Goal: Task Accomplishment & Management: Manage account settings

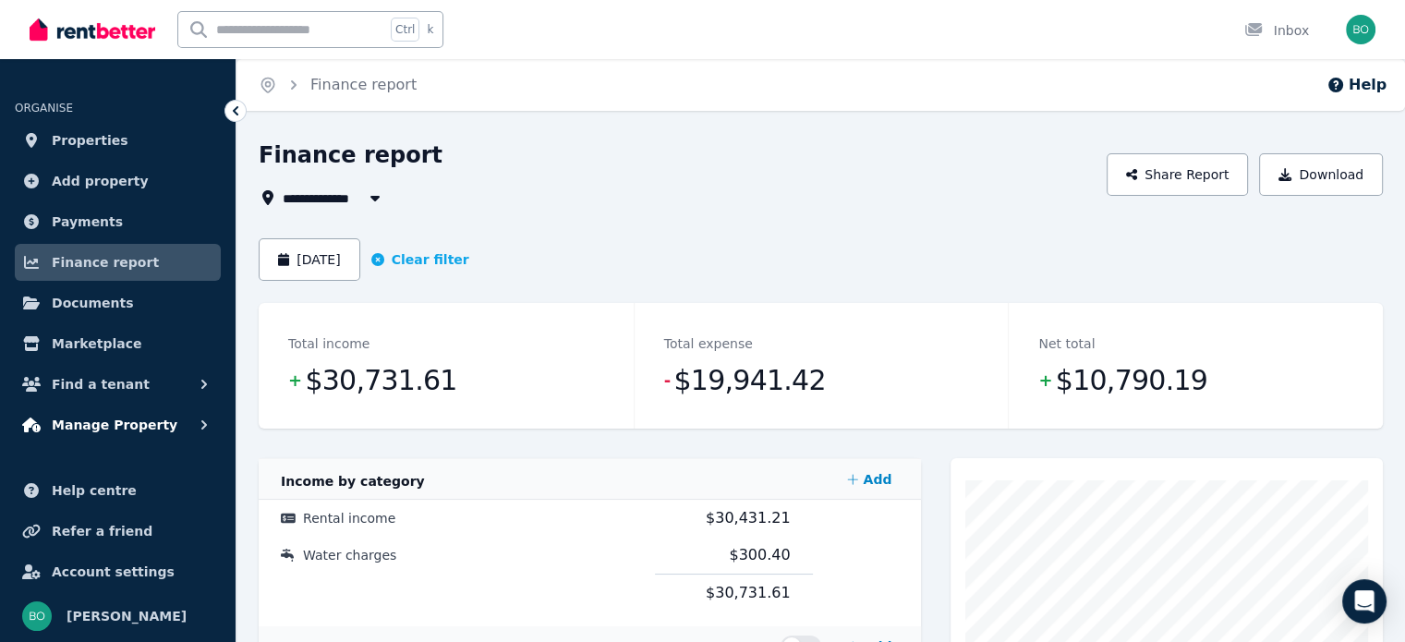
click at [94, 417] on span "Manage Property" at bounding box center [115, 425] width 126 height 22
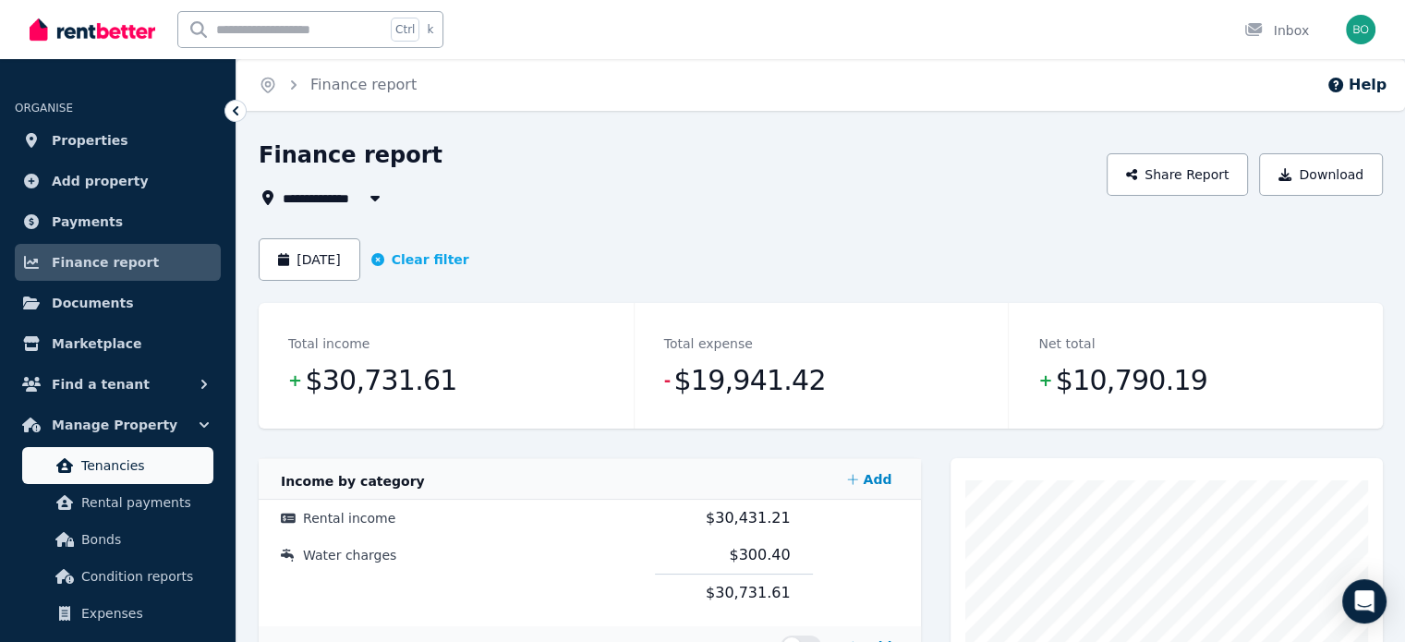
drag, startPoint x: 122, startPoint y: 464, endPoint x: 132, endPoint y: 464, distance: 10.2
click at [123, 464] on span "Tenancies" at bounding box center [143, 465] width 125 height 22
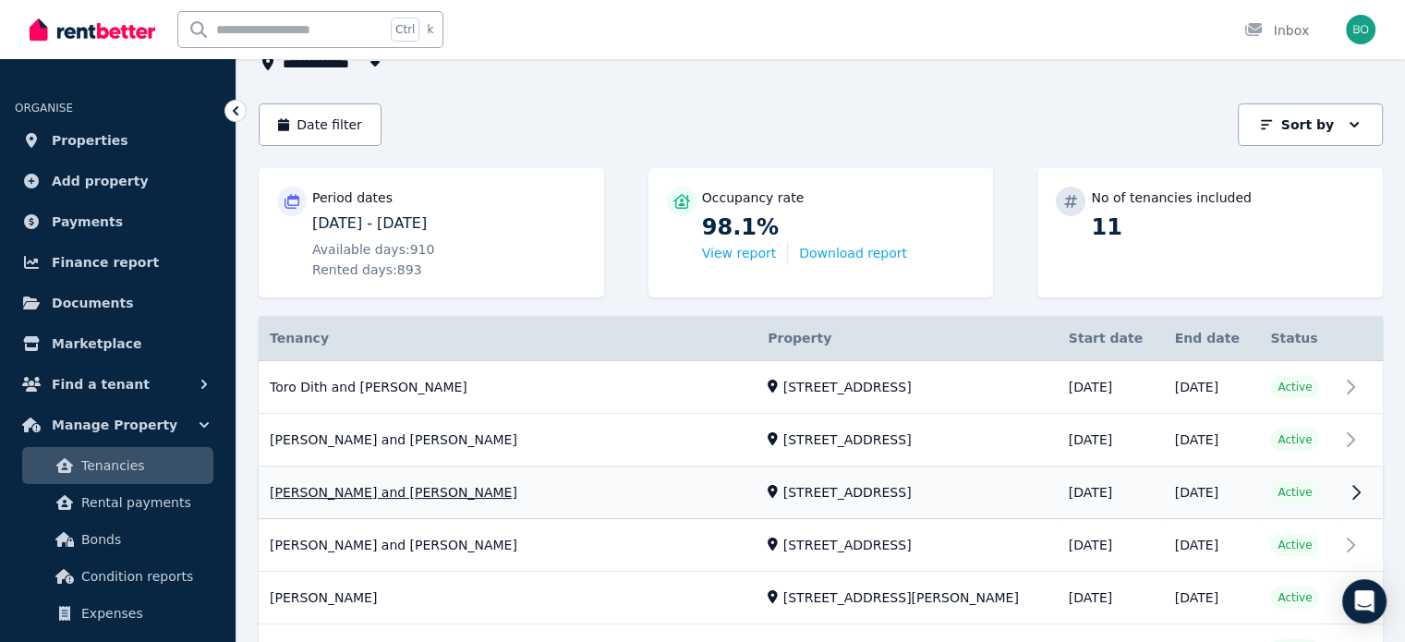
scroll to position [185, 0]
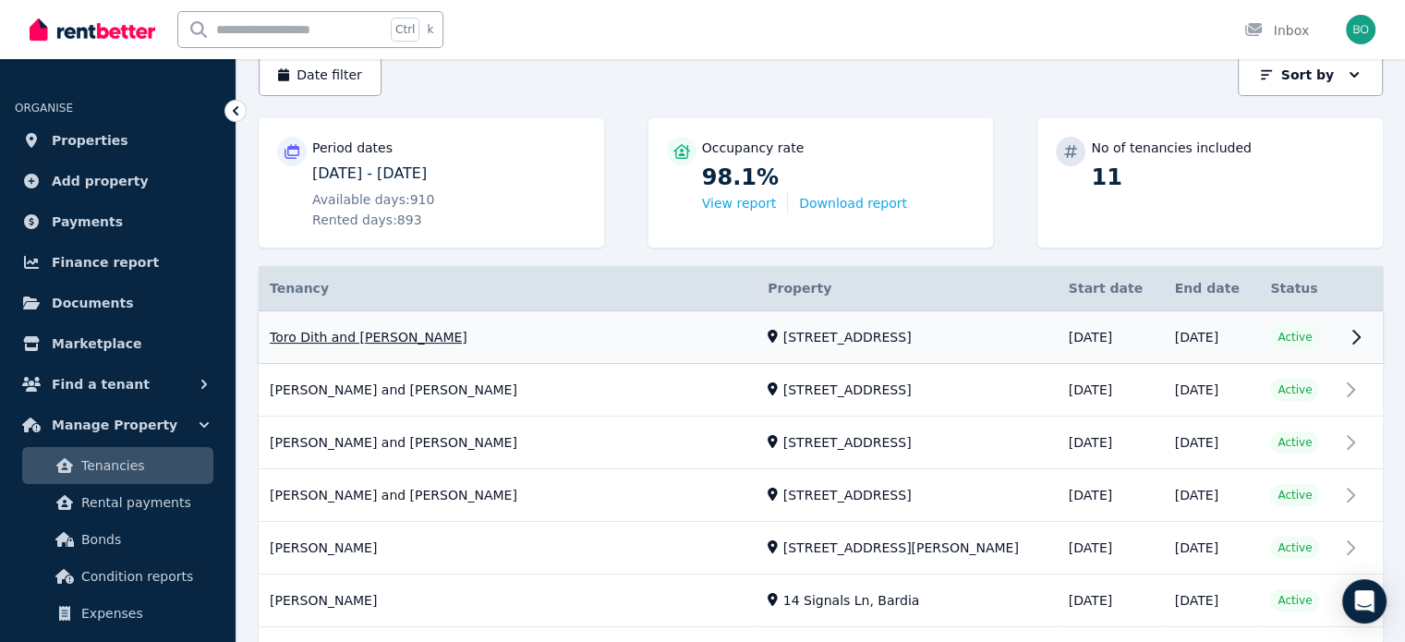
click at [417, 337] on link "View property details" at bounding box center [821, 337] width 1124 height 53
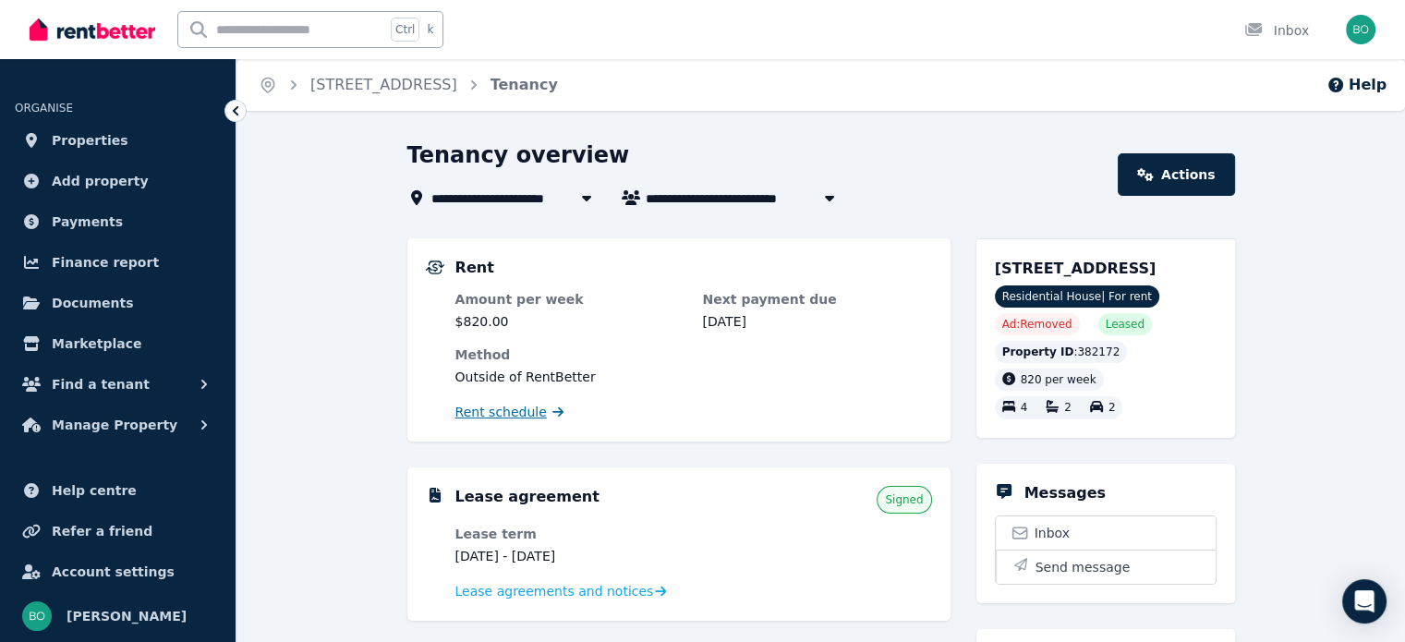
click at [516, 412] on span "Rent schedule" at bounding box center [500, 412] width 91 height 18
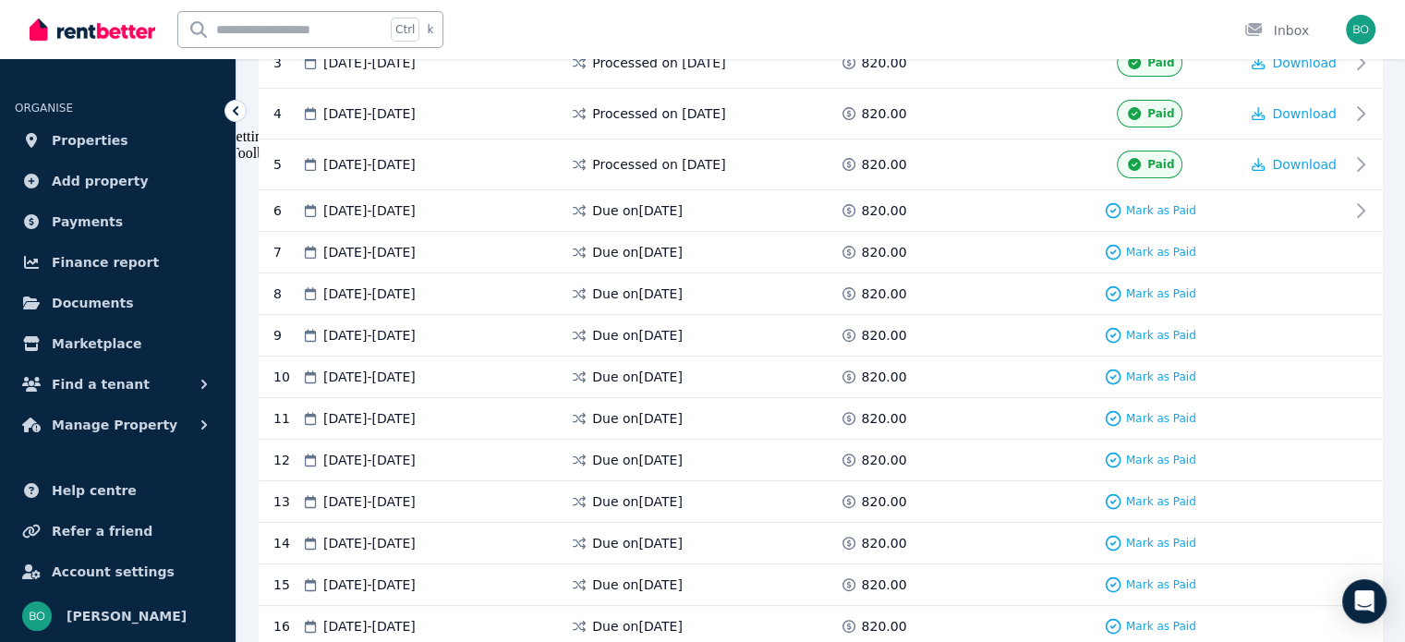
scroll to position [554, 0]
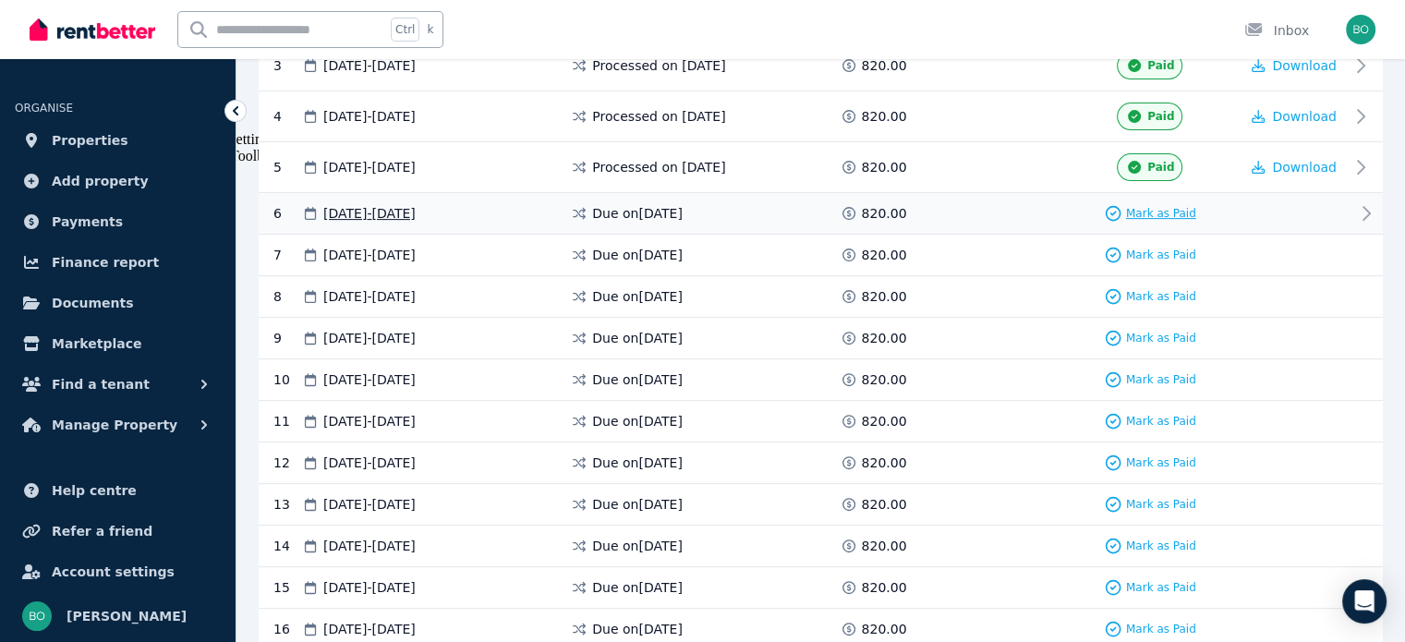
click at [1178, 210] on span "Mark as Paid" at bounding box center [1161, 213] width 70 height 15
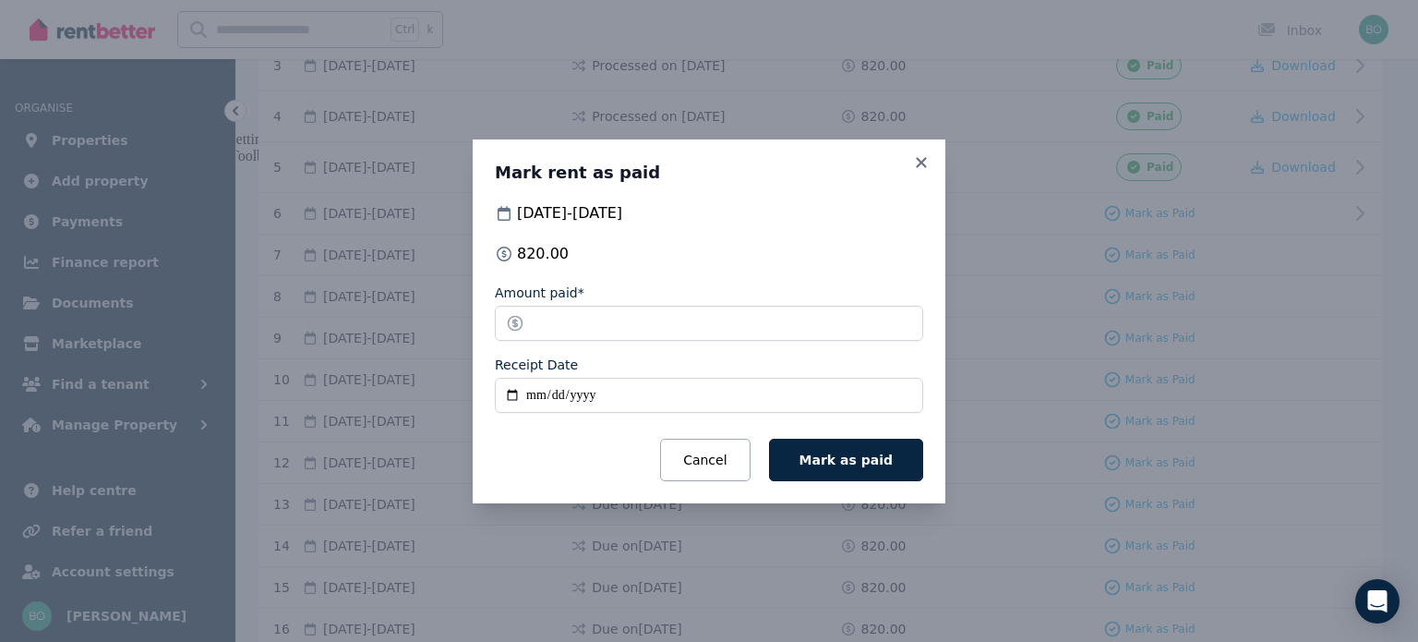
click at [515, 400] on input "Receipt Date" at bounding box center [709, 395] width 428 height 35
type input "**********"
click at [875, 447] on button "Mark as paid" at bounding box center [846, 460] width 154 height 42
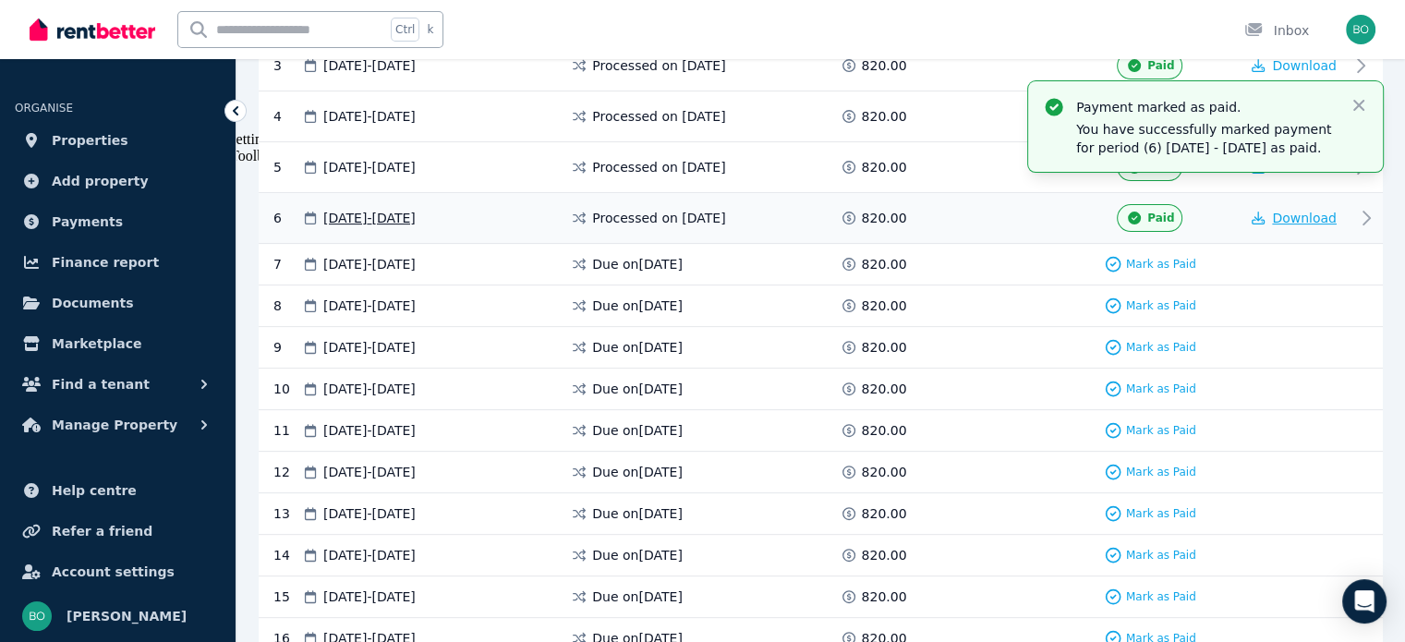
click at [1304, 219] on span "Download" at bounding box center [1304, 218] width 65 height 15
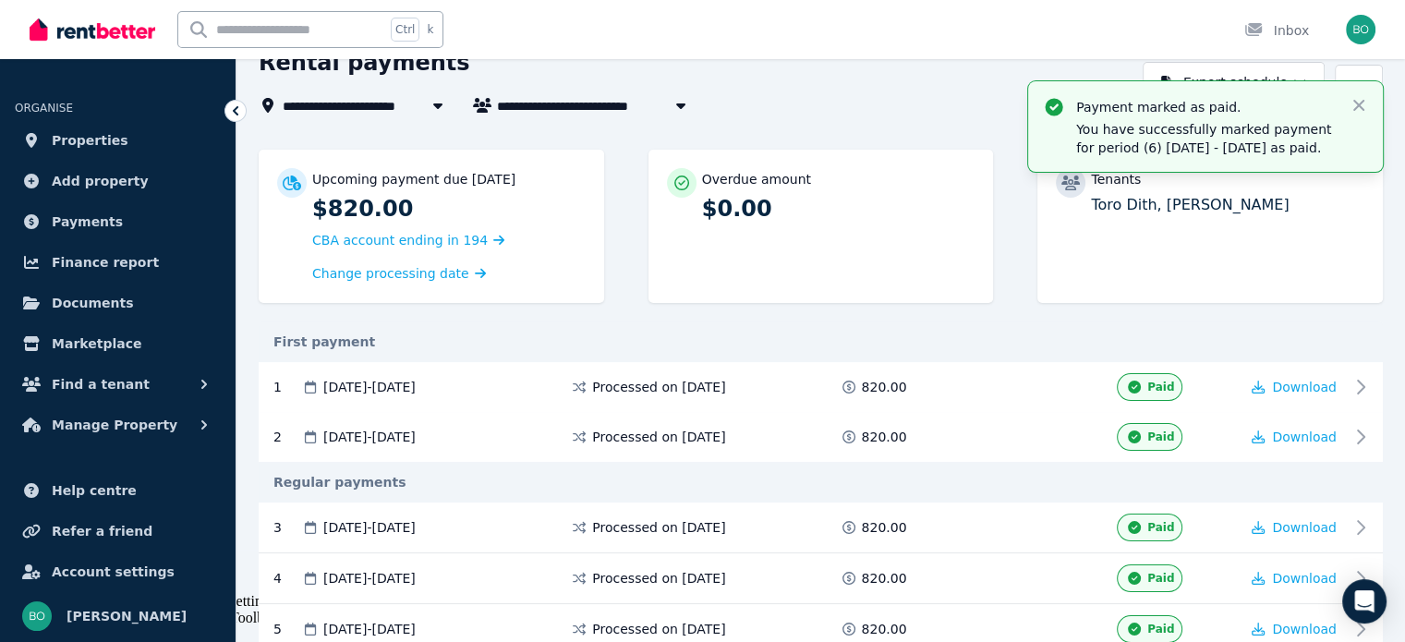
scroll to position [0, 0]
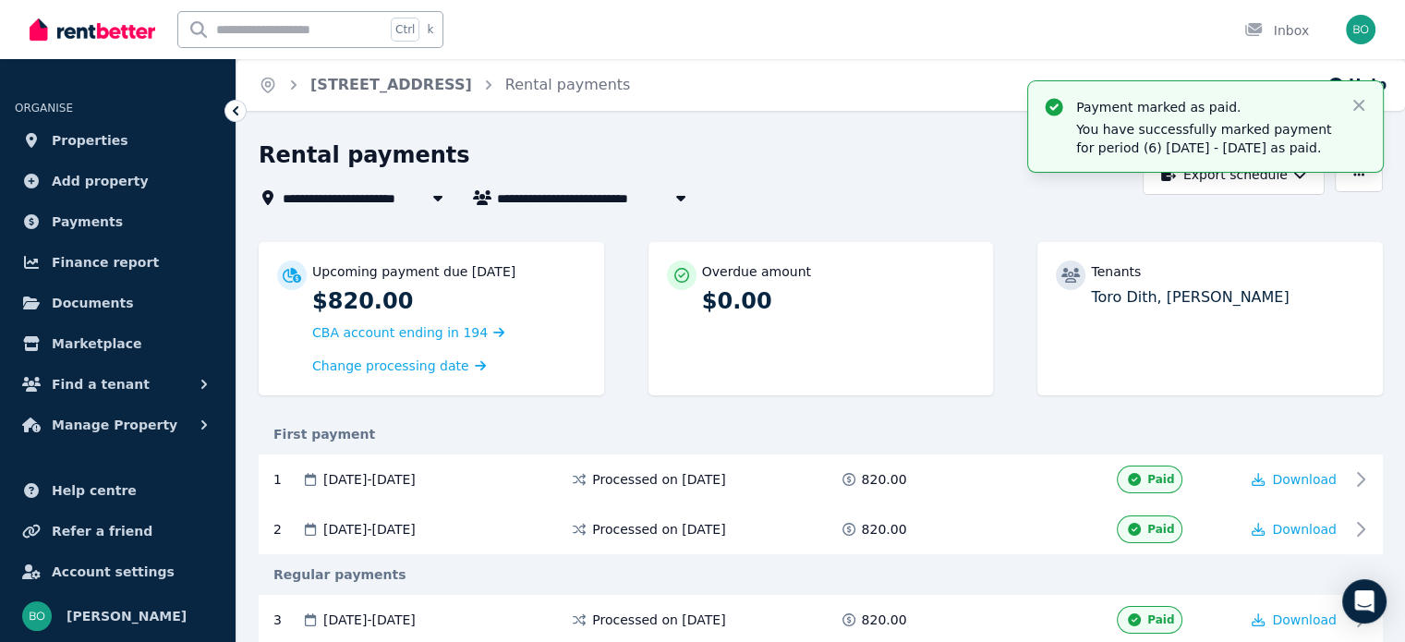
click at [430, 197] on icon at bounding box center [437, 197] width 18 height 15
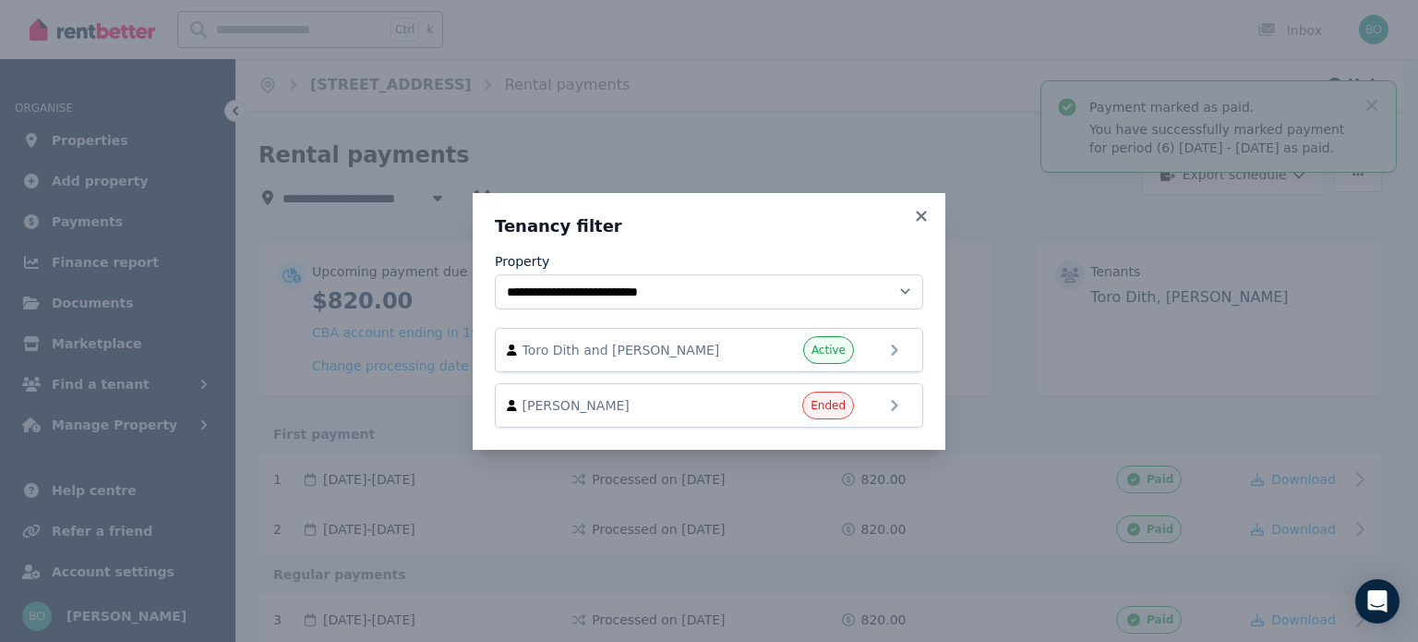
click at [773, 72] on div "**********" at bounding box center [709, 321] width 1418 height 642
click at [923, 218] on icon at bounding box center [921, 216] width 10 height 10
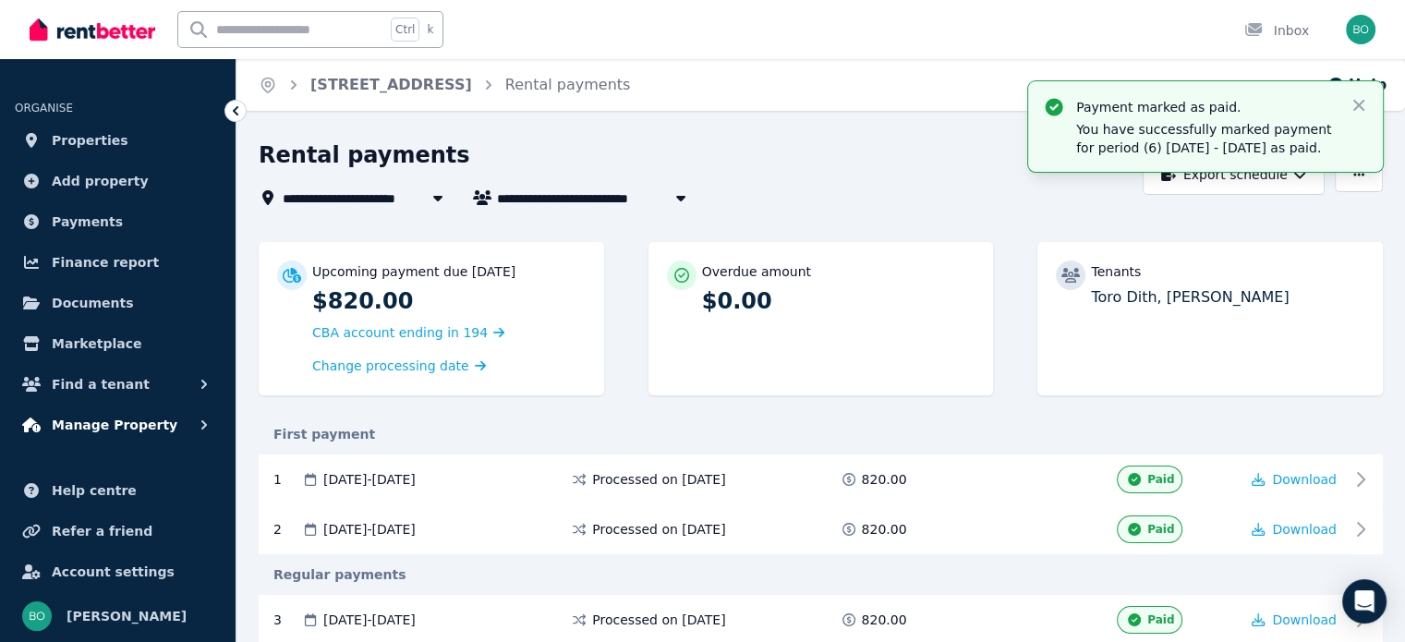
click at [111, 421] on span "Manage Property" at bounding box center [115, 425] width 126 height 22
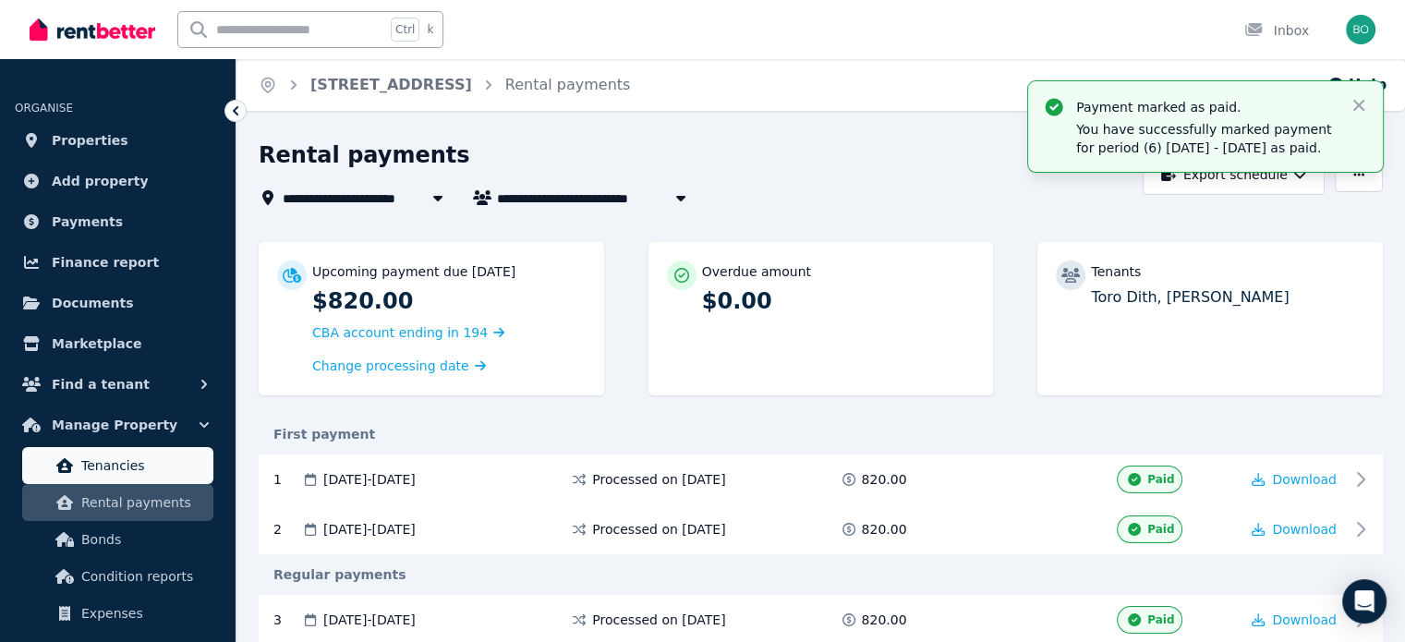
click at [126, 465] on span "Tenancies" at bounding box center [143, 465] width 125 height 22
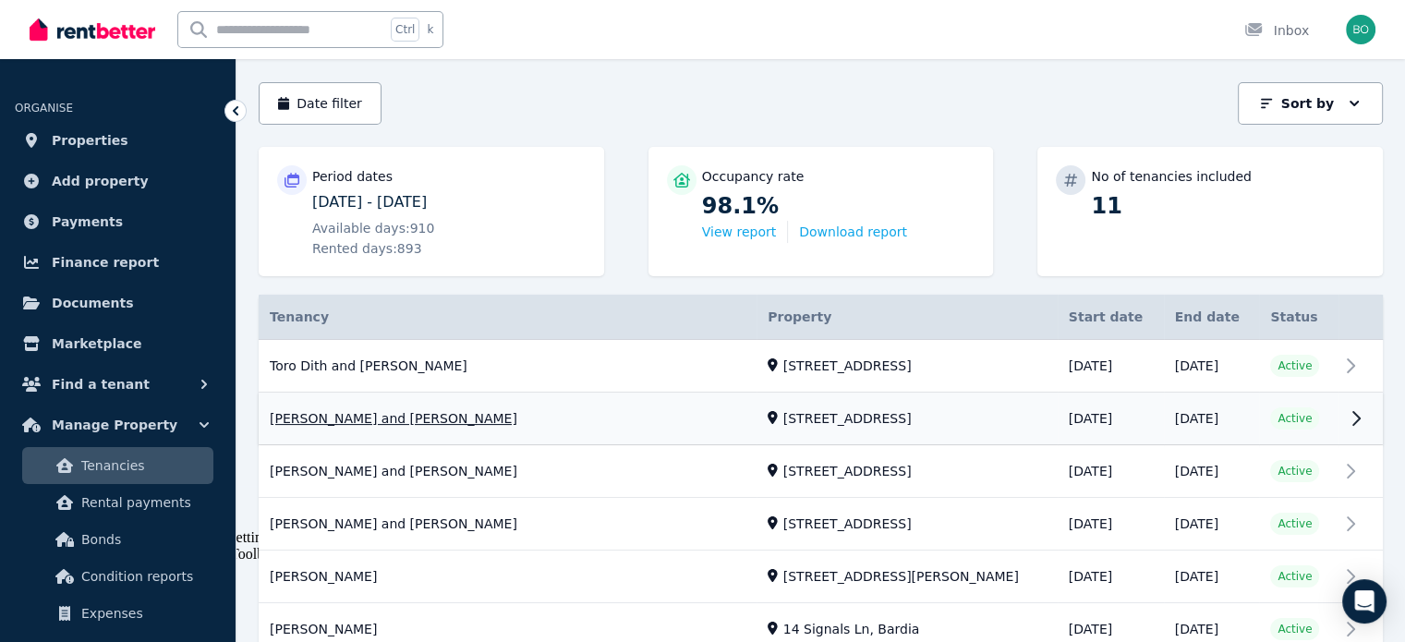
scroll to position [277, 0]
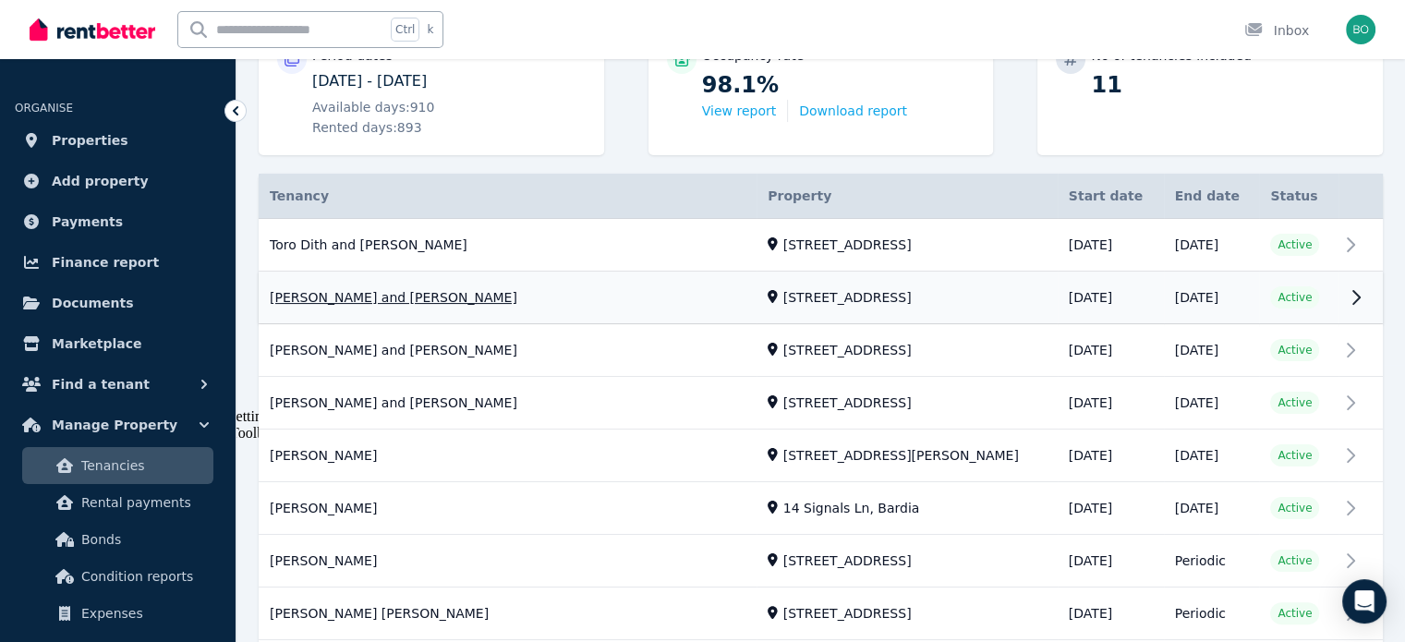
click at [395, 297] on link "View property details" at bounding box center [821, 298] width 1124 height 52
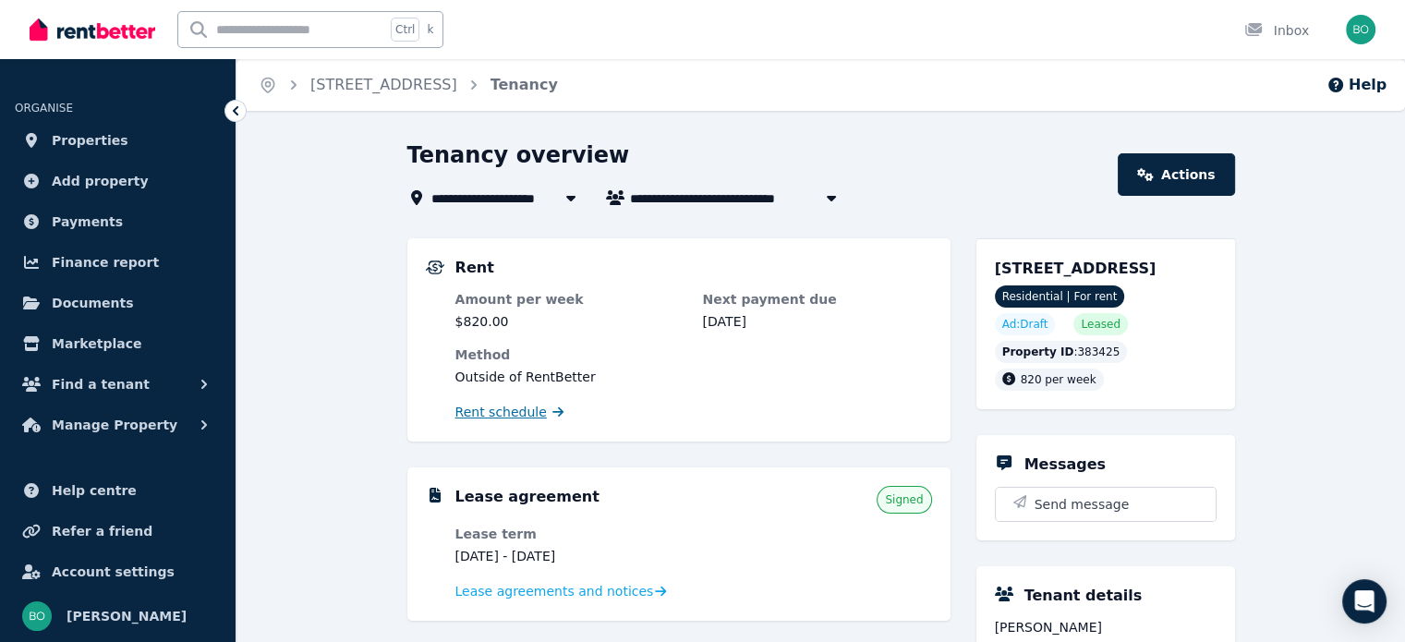
click at [495, 415] on span "Rent schedule" at bounding box center [500, 412] width 91 height 18
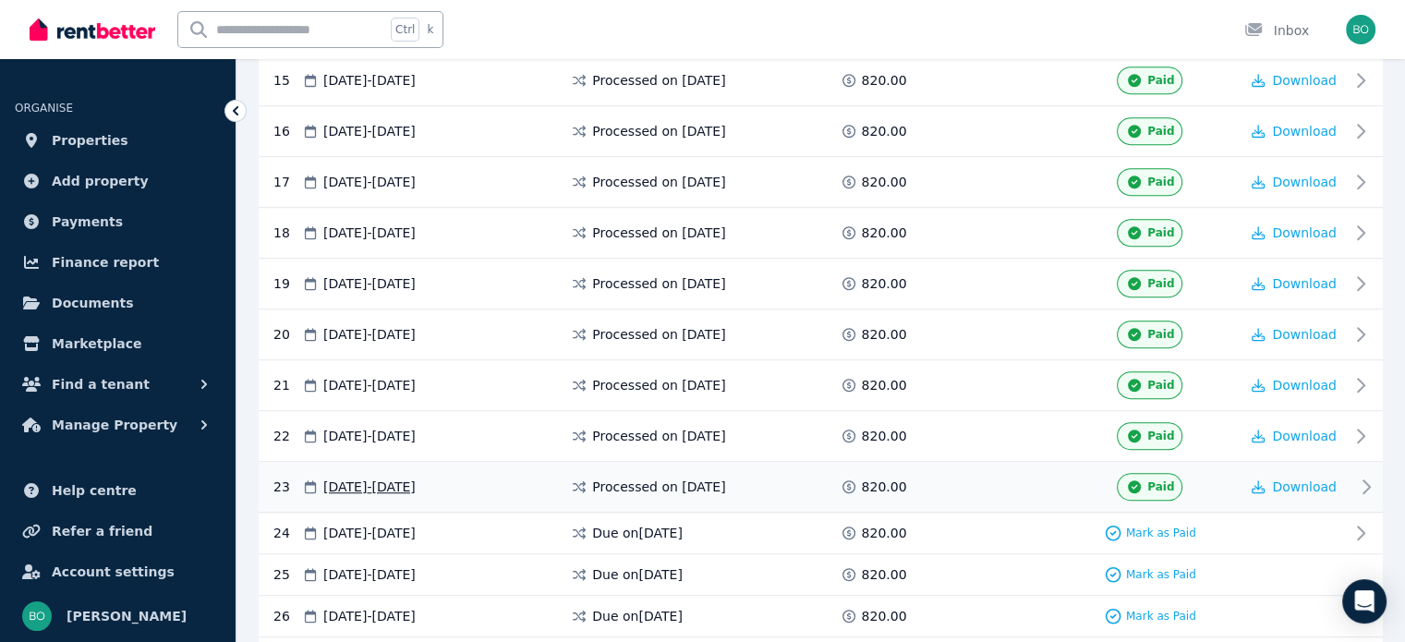
scroll to position [1200, 0]
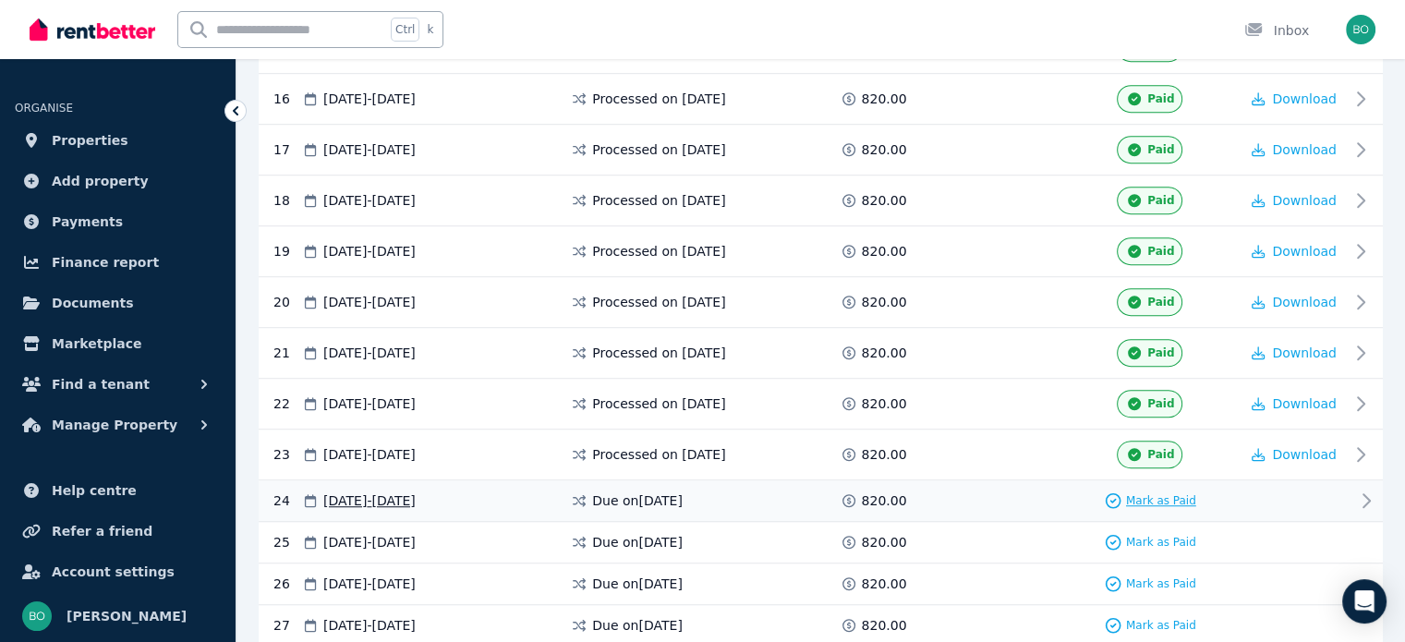
click at [1159, 493] on span "Mark as Paid" at bounding box center [1161, 500] width 70 height 15
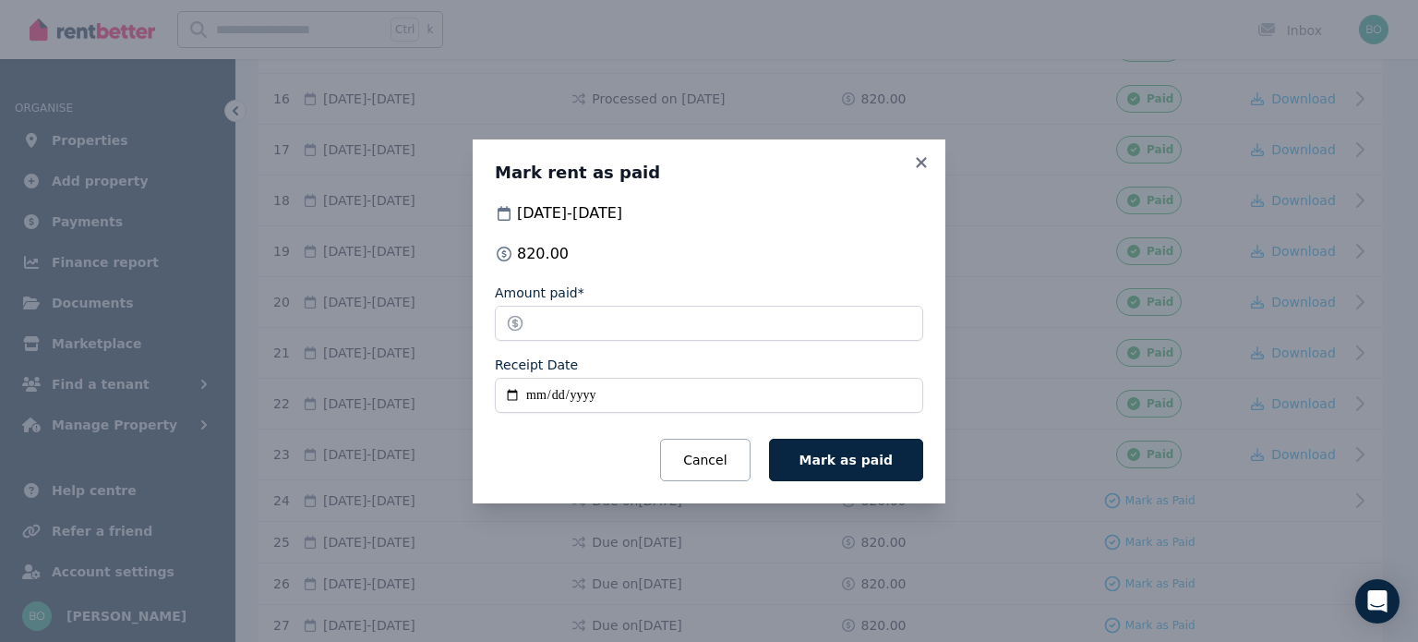
click at [511, 391] on input "Receipt Date" at bounding box center [709, 395] width 428 height 35
type input "**********"
click at [861, 479] on button "Mark as paid" at bounding box center [846, 460] width 154 height 42
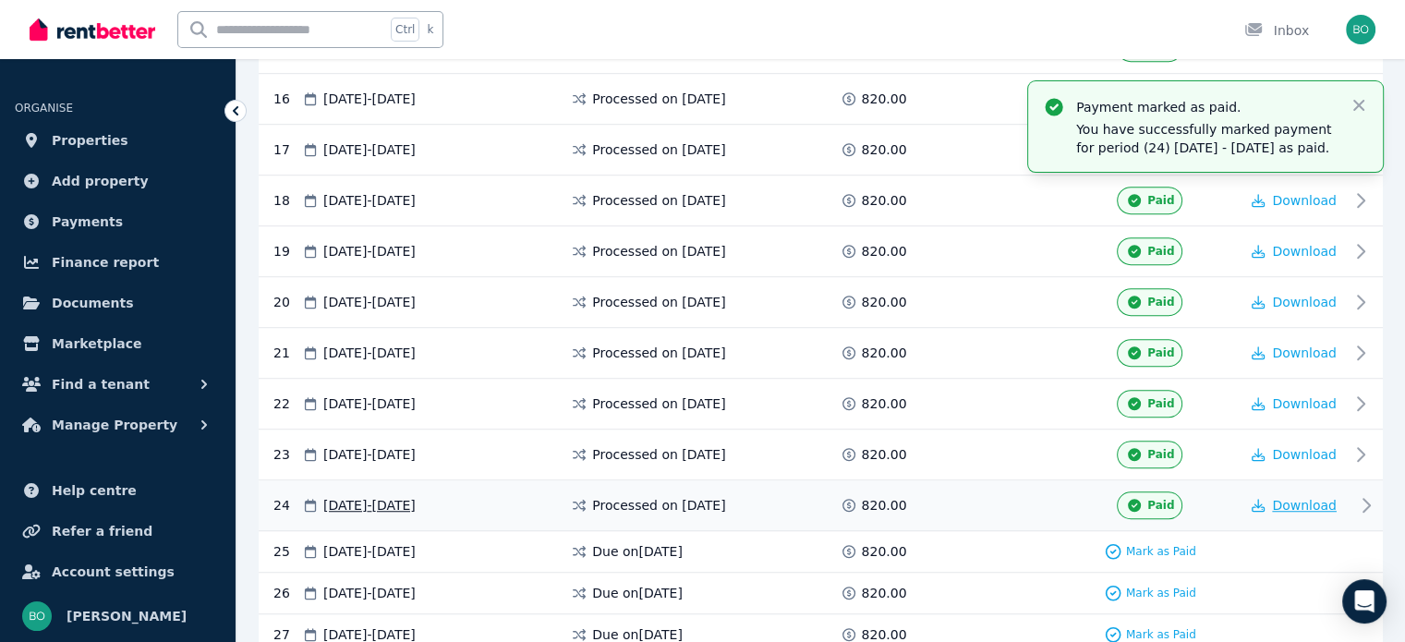
click at [1294, 498] on span "Download" at bounding box center [1304, 505] width 65 height 15
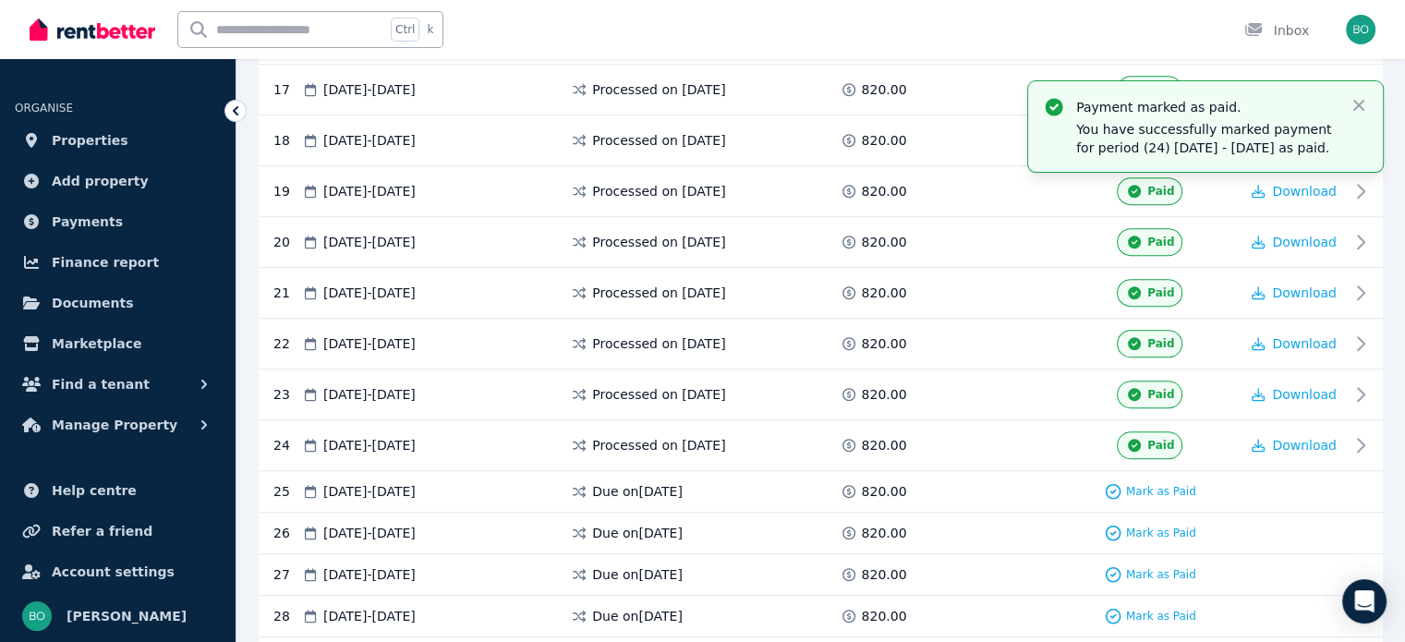
scroll to position [1293, 0]
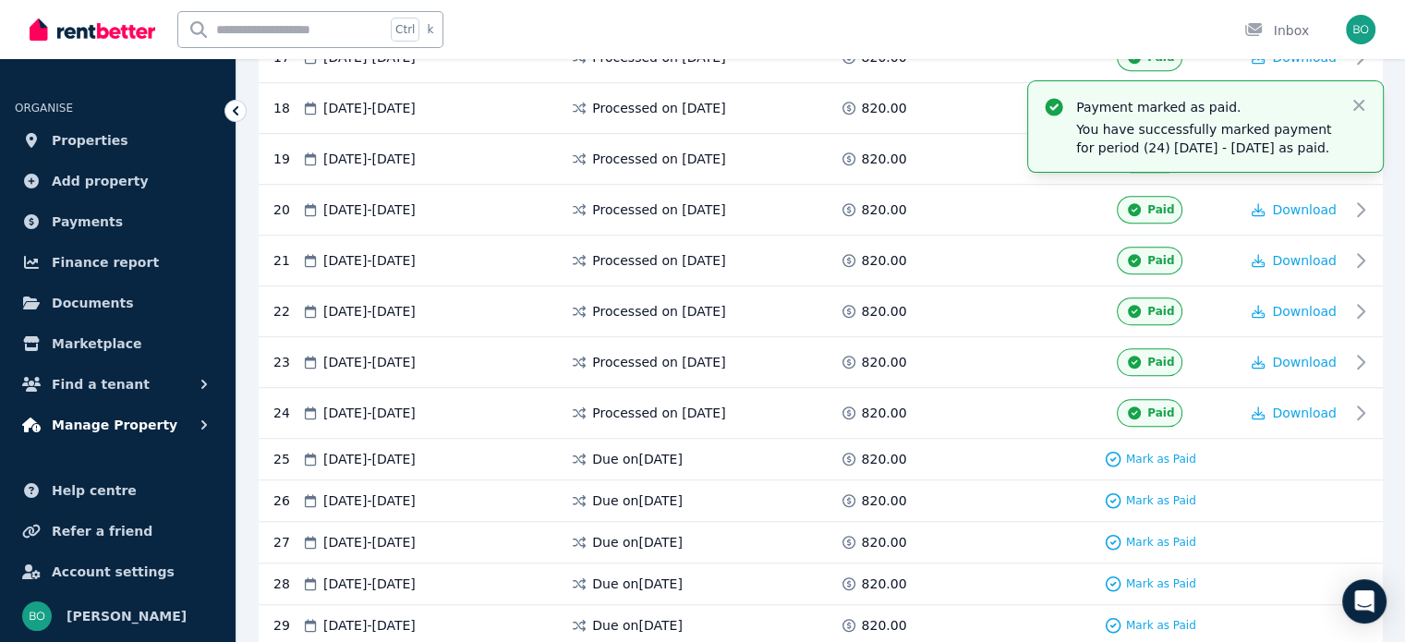
click at [133, 419] on span "Manage Property" at bounding box center [115, 425] width 126 height 22
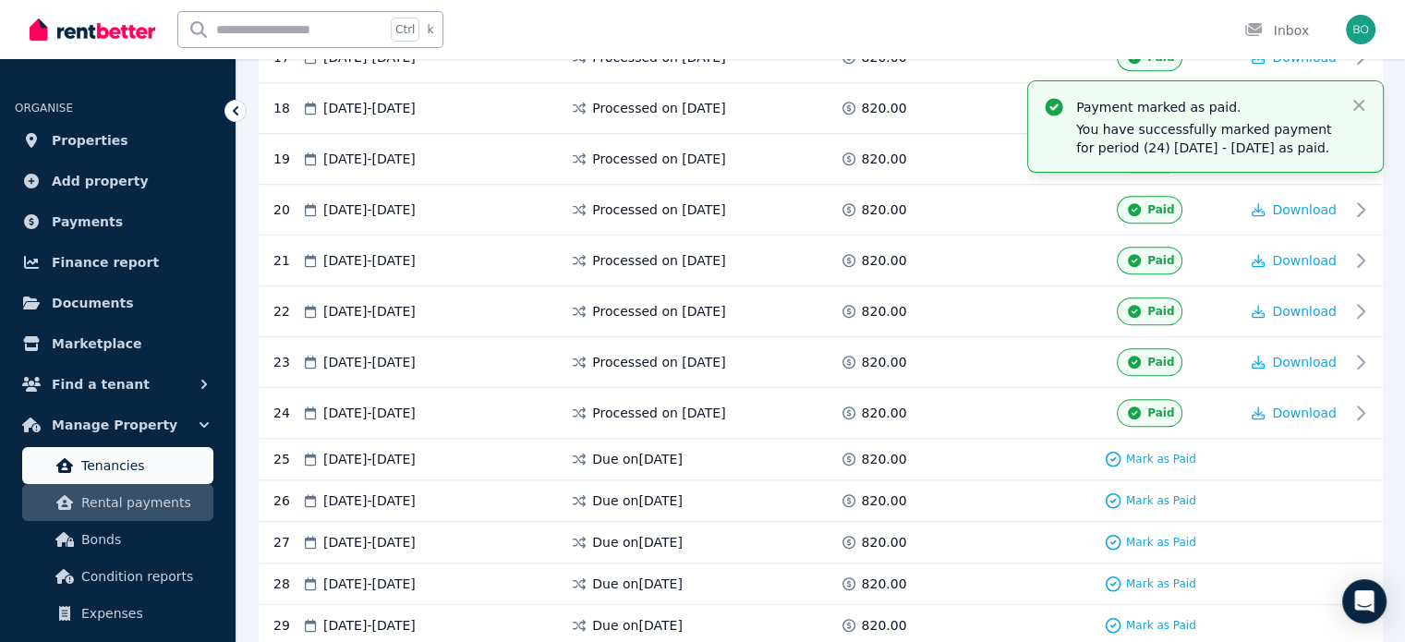
click at [118, 453] on link "Tenancies" at bounding box center [117, 465] width 191 height 37
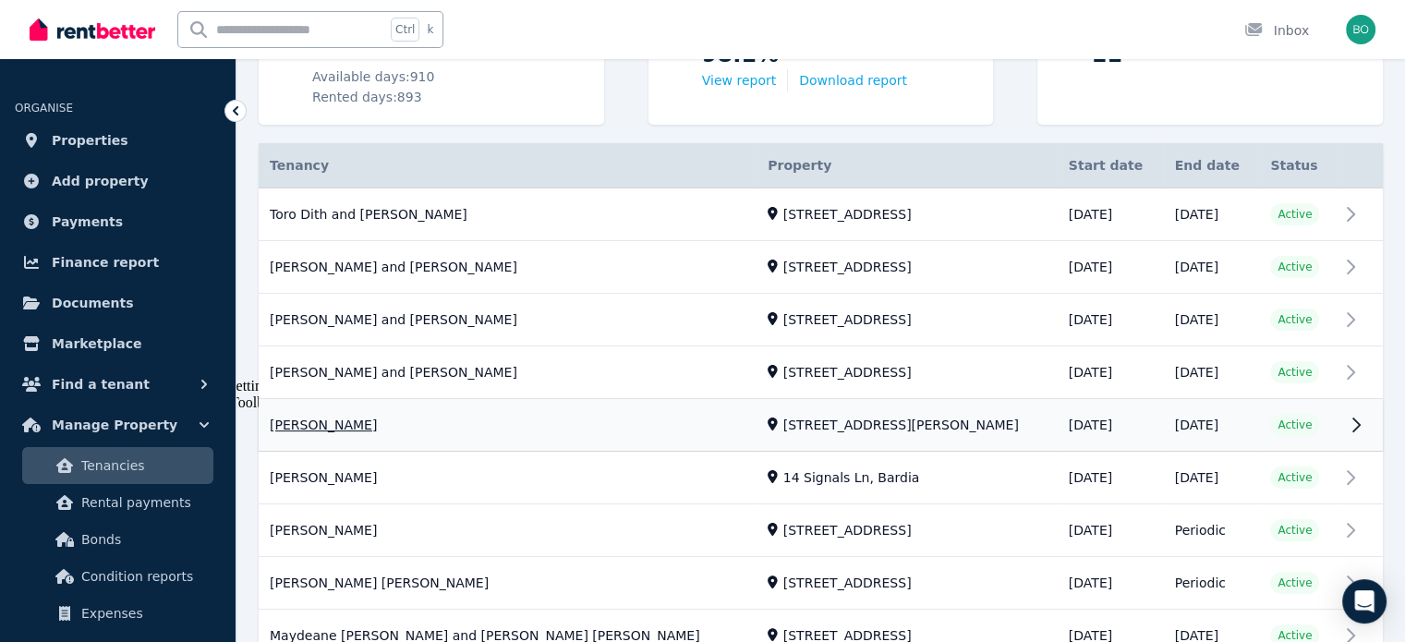
scroll to position [369, 0]
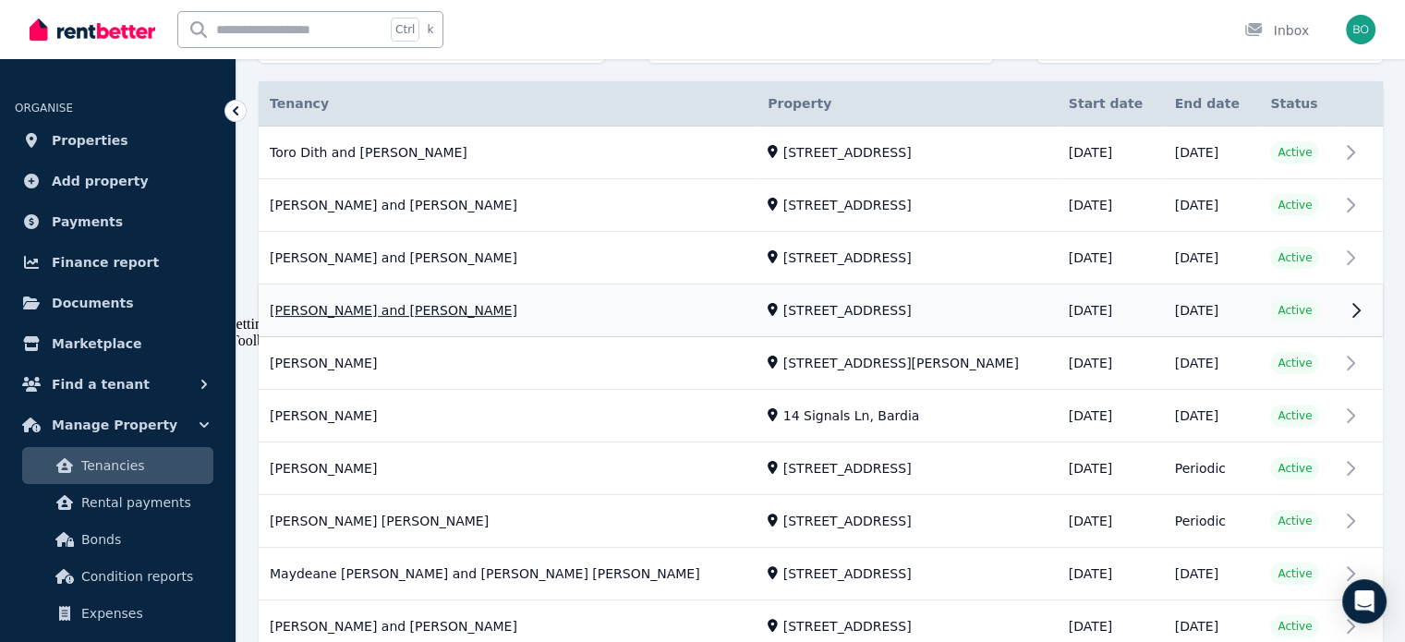
click at [439, 306] on link "View property details" at bounding box center [821, 311] width 1124 height 52
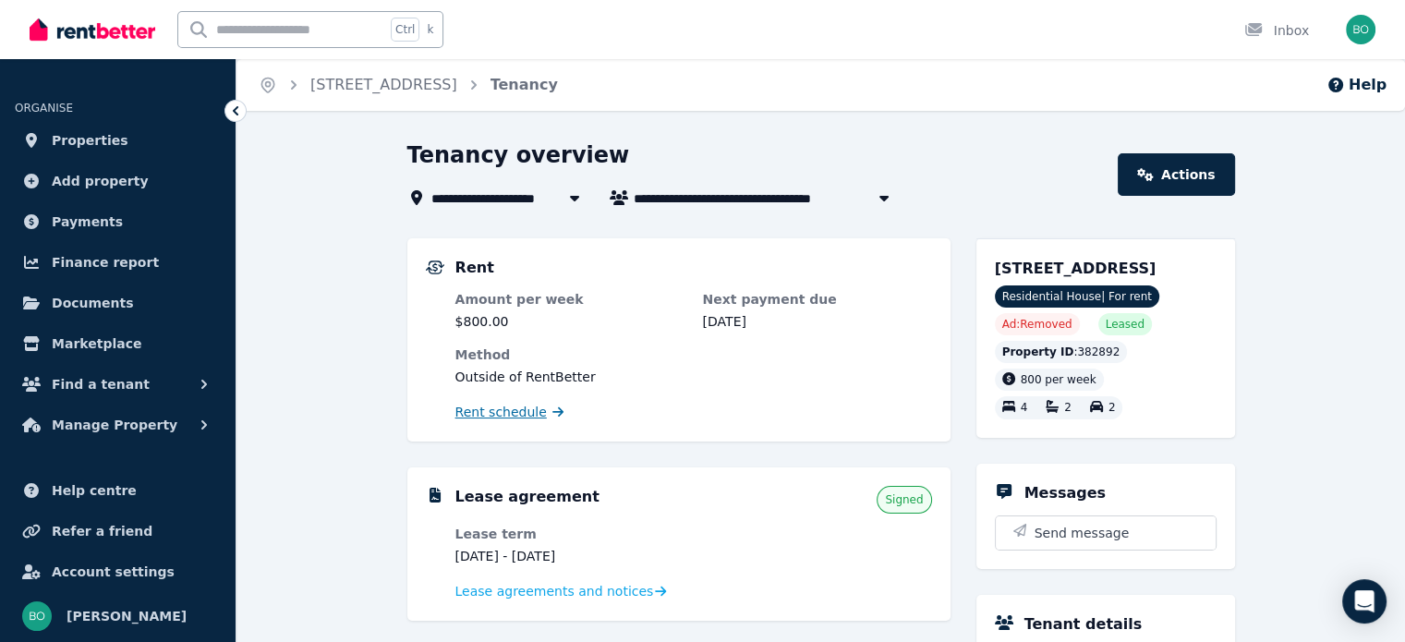
click at [497, 413] on span "Rent schedule" at bounding box center [500, 412] width 91 height 18
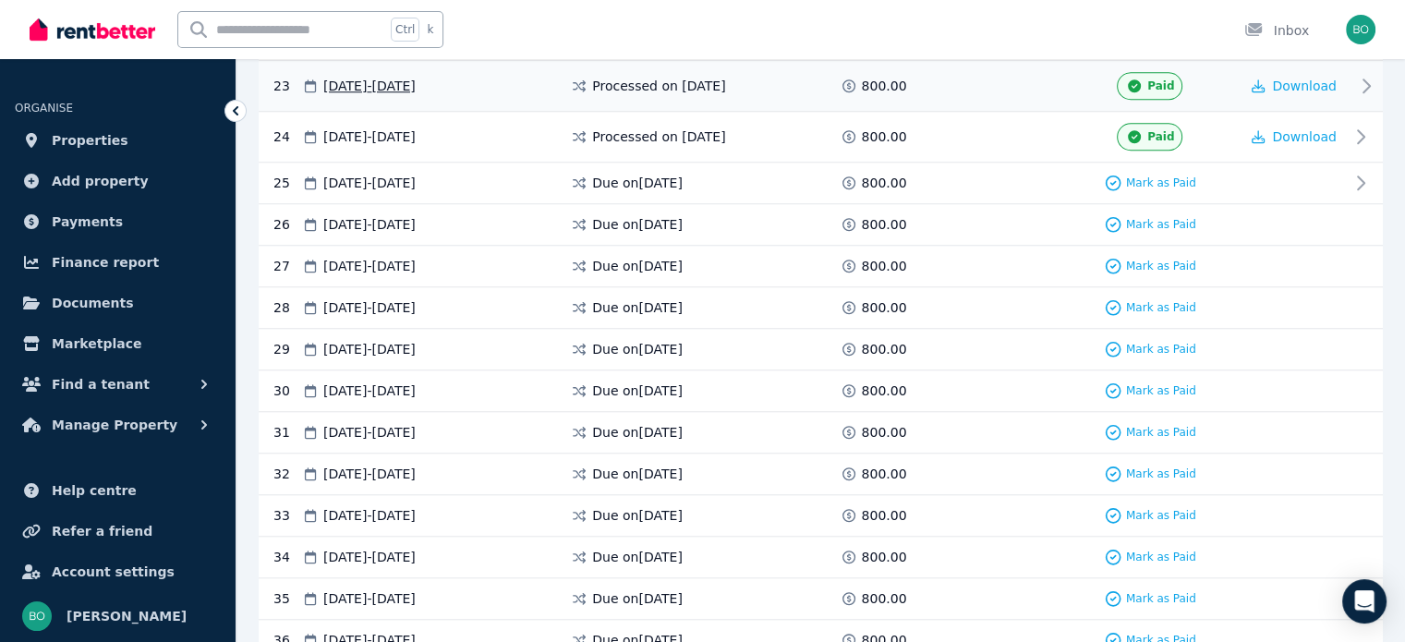
scroll to position [1570, 0]
click at [1170, 175] on span "Mark as Paid" at bounding box center [1161, 182] width 70 height 15
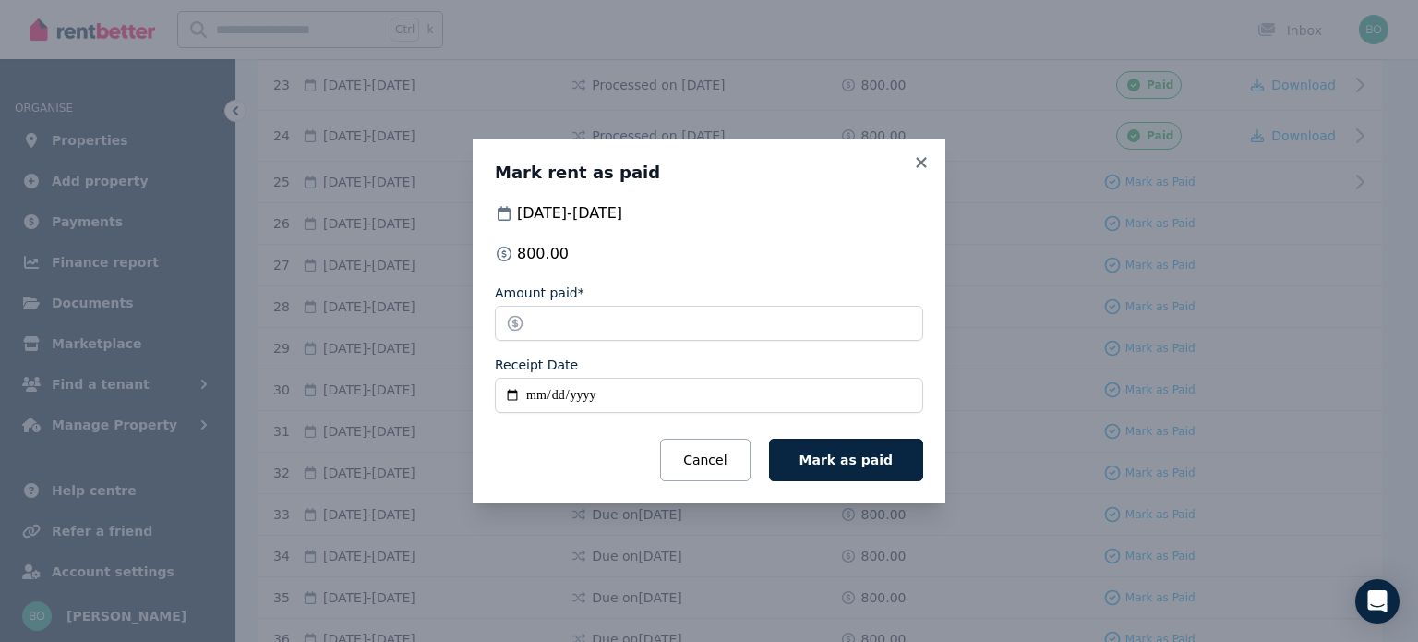
click at [520, 395] on input "Receipt Date" at bounding box center [709, 395] width 428 height 35
type input "**********"
click at [844, 467] on span "Mark as paid" at bounding box center [846, 459] width 93 height 15
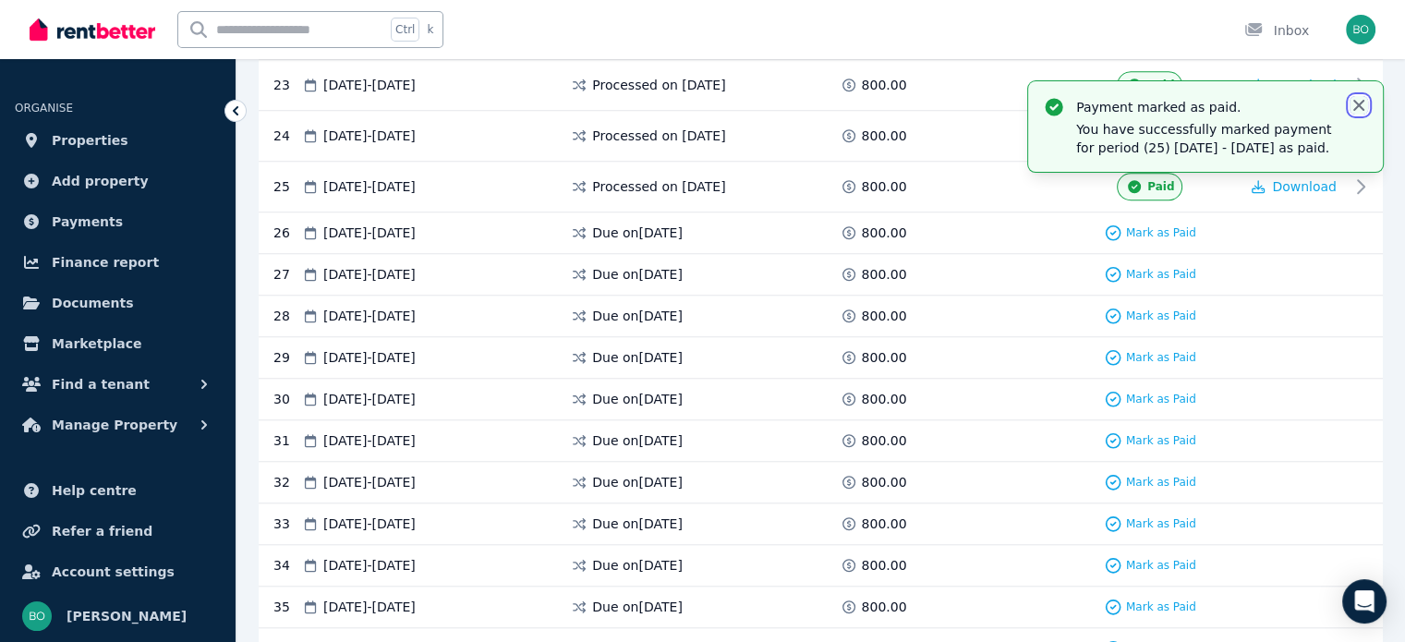
click at [1359, 97] on icon "button" at bounding box center [1358, 105] width 18 height 18
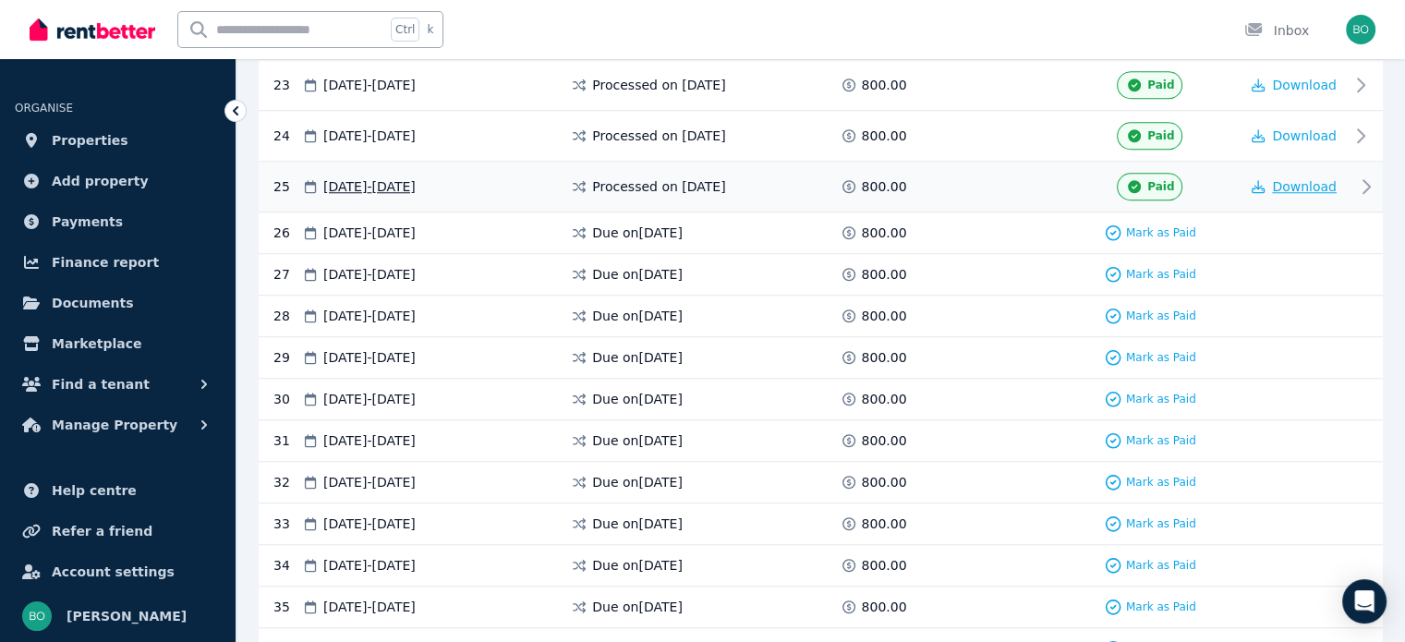
click at [1315, 179] on span "Download" at bounding box center [1304, 186] width 65 height 15
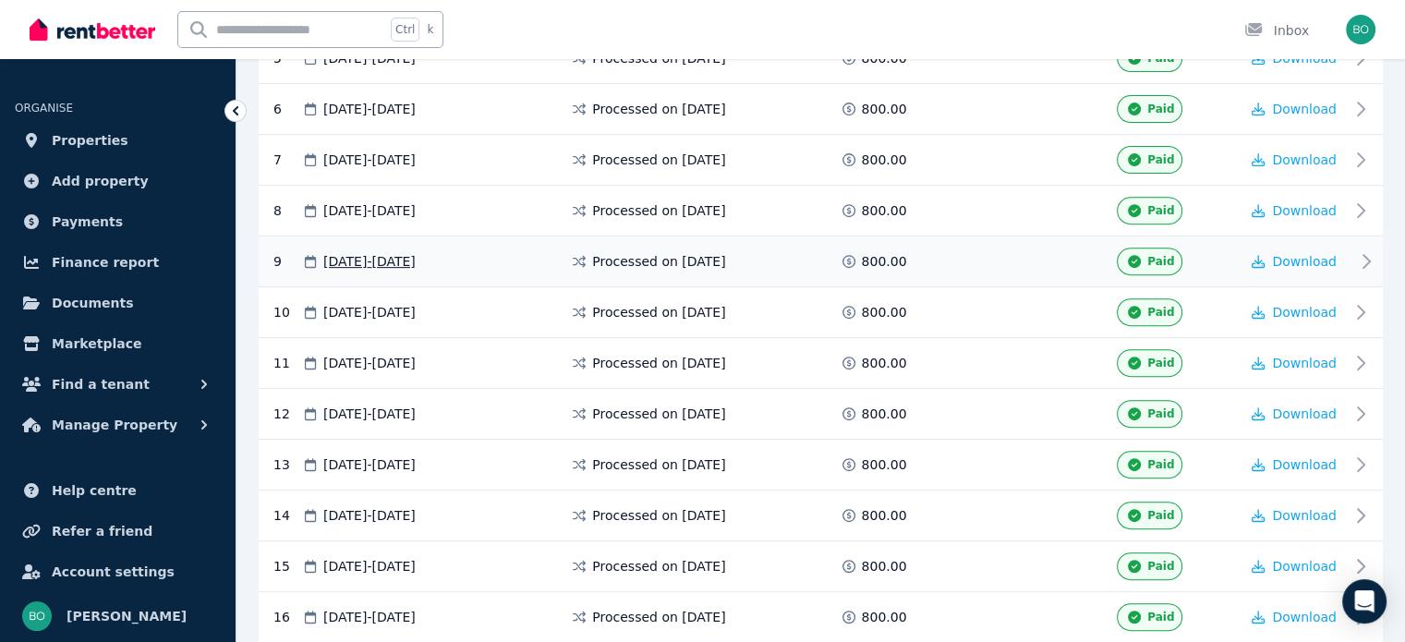
scroll to position [462, 0]
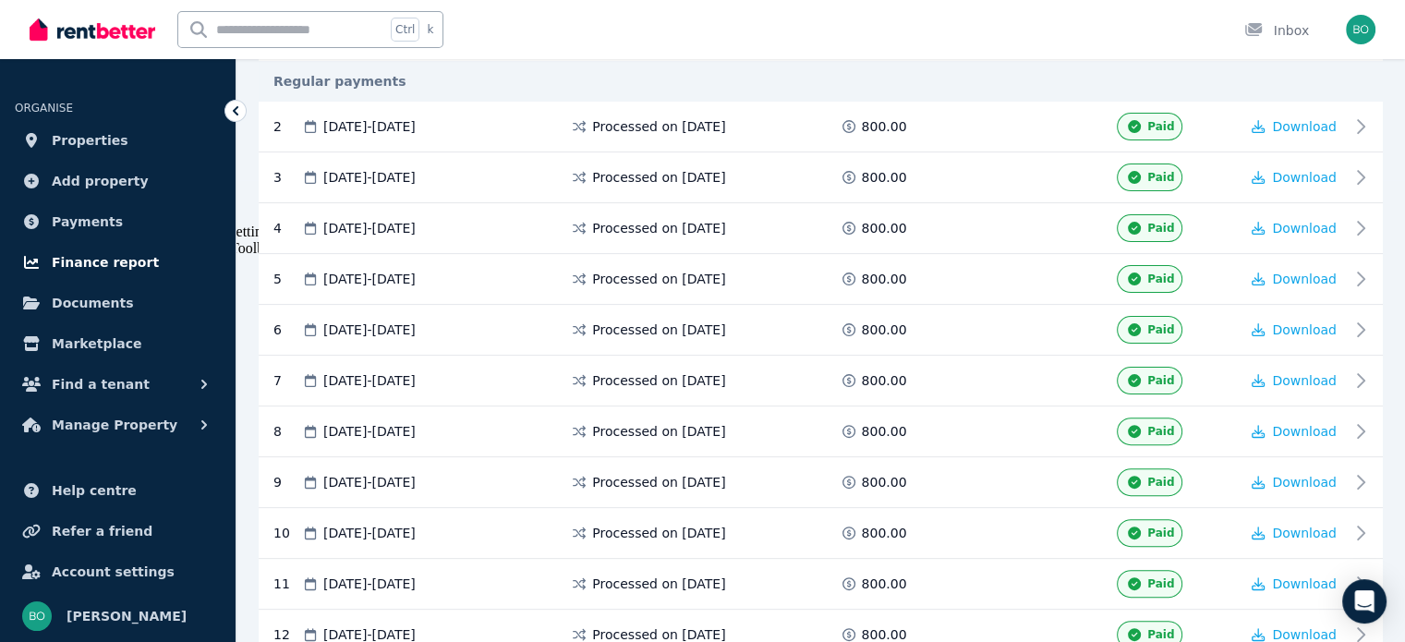
click at [105, 264] on span "Finance report" at bounding box center [105, 262] width 107 height 22
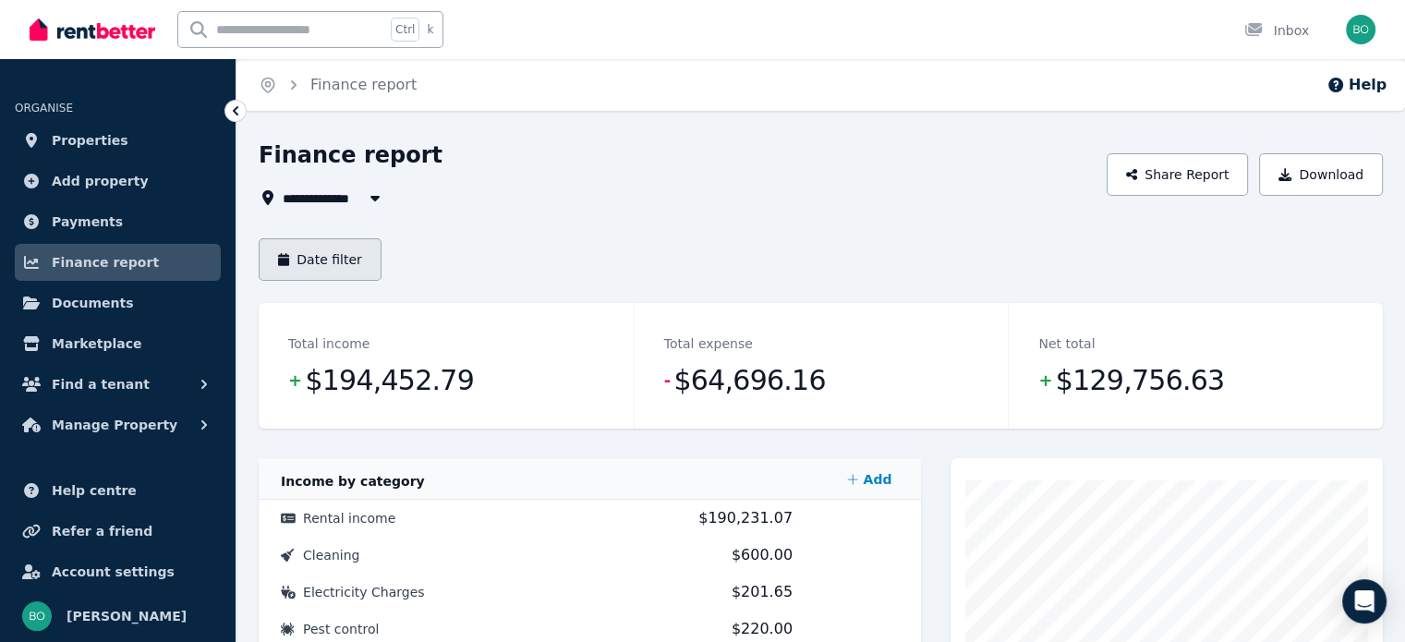
click at [331, 259] on button "Date filter" at bounding box center [320, 259] width 123 height 42
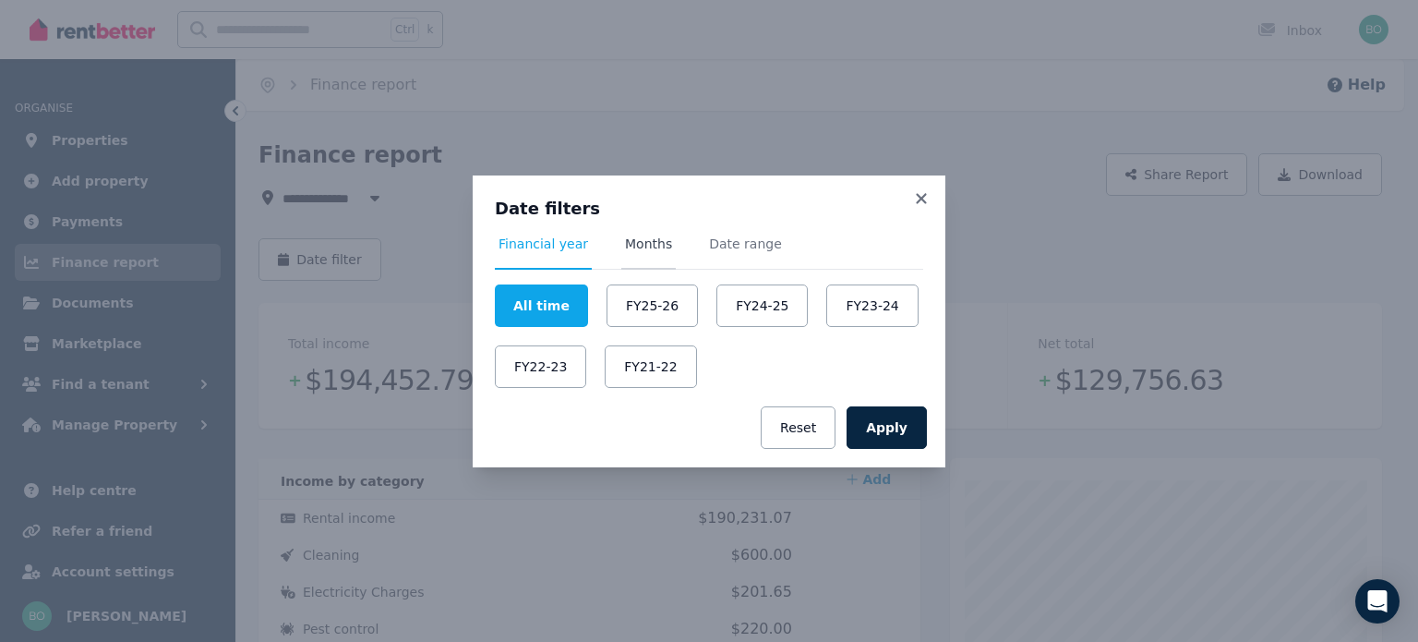
click at [626, 242] on span "Months" at bounding box center [648, 244] width 47 height 18
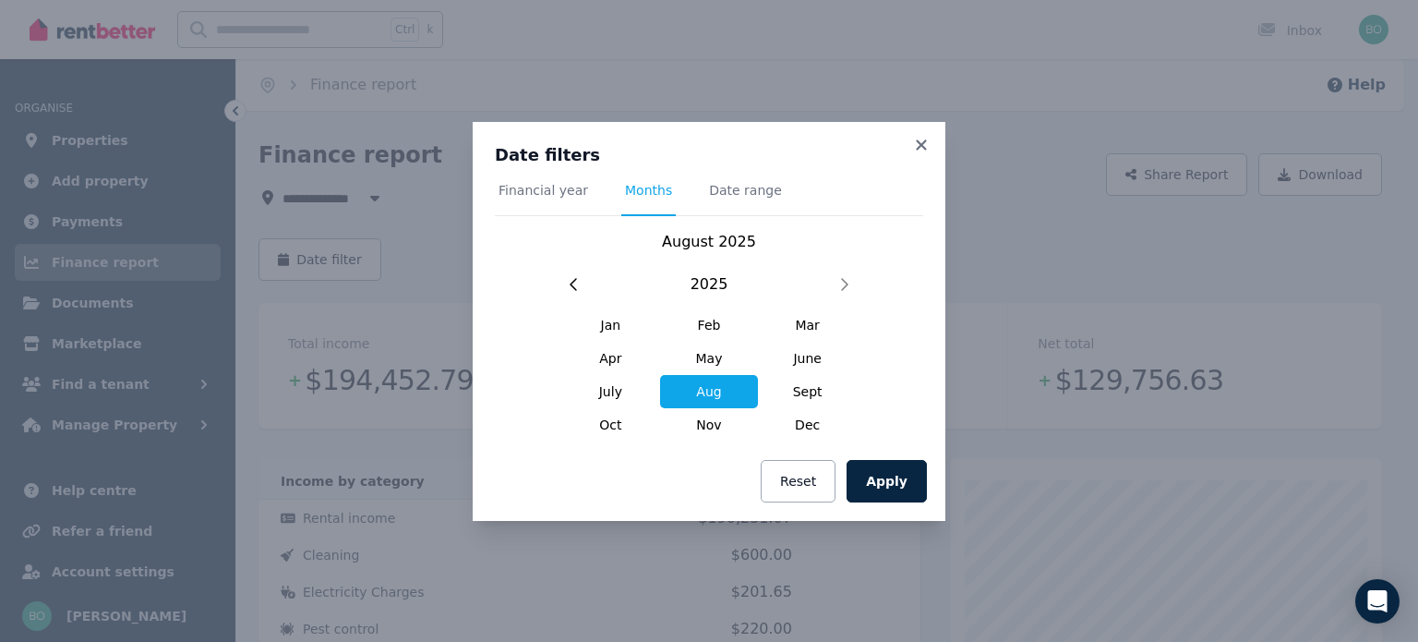
click at [712, 397] on span "Aug" at bounding box center [709, 391] width 99 height 33
click at [887, 480] on button "Apply" at bounding box center [887, 481] width 80 height 42
